Goal: Information Seeking & Learning: Learn about a topic

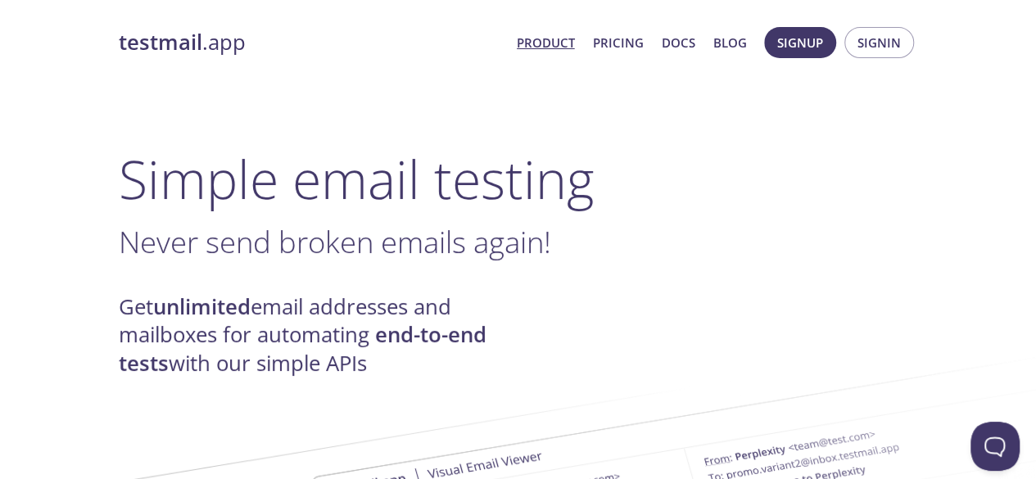
click at [611, 54] on span "Product Pricing Docs Blog" at bounding box center [631, 42] width 248 height 39
click at [618, 43] on link "Pricing" at bounding box center [618, 42] width 51 height 21
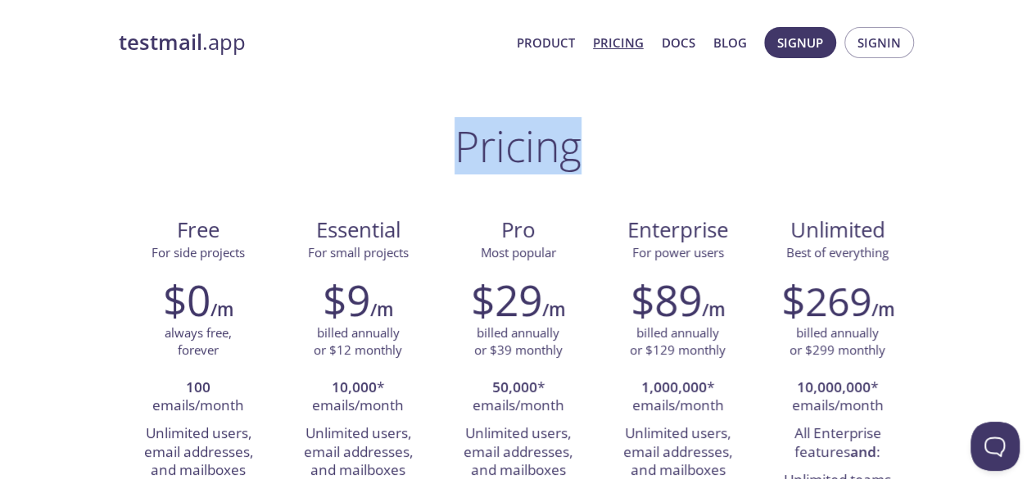
drag, startPoint x: 478, startPoint y: 151, endPoint x: 581, endPoint y: 151, distance: 103.2
click at [581, 151] on h1 "Pricing" at bounding box center [518, 145] width 127 height 49
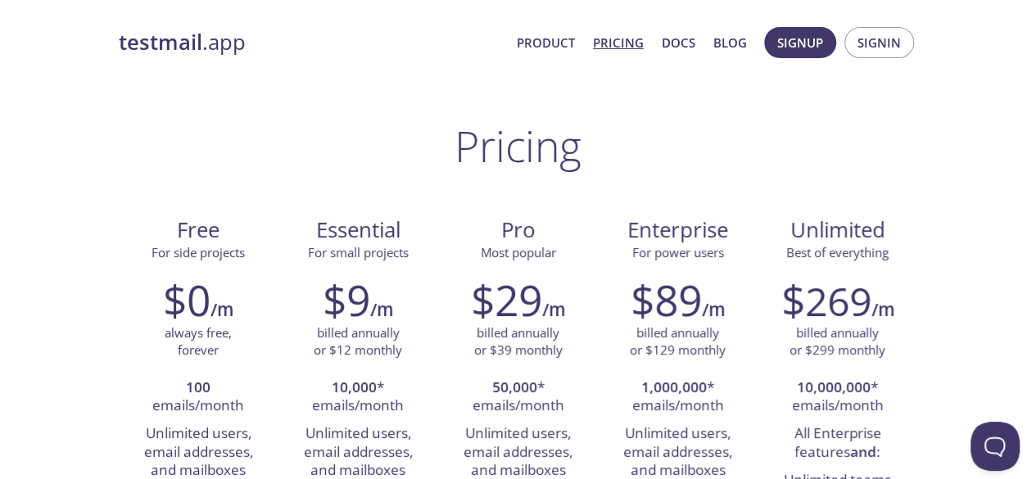
click at [177, 41] on strong "testmail" at bounding box center [161, 42] width 84 height 29
